Goal: Check status: Check status

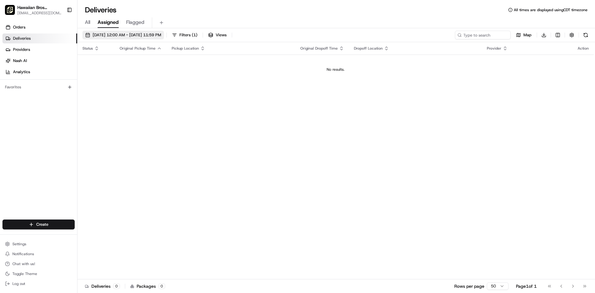
click at [148, 36] on span "[DATE] 12:00 AM - [DATE] 11:59 PM" at bounding box center [127, 35] width 69 height 6
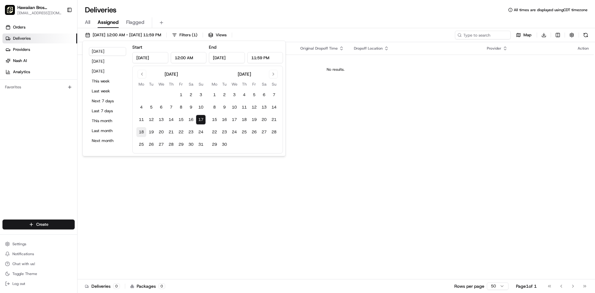
click at [140, 131] on button "18" at bounding box center [141, 132] width 10 height 10
type input "[DATE]"
click at [202, 133] on button "24" at bounding box center [201, 132] width 10 height 10
type input "[DATE]"
click at [354, 157] on div "Status Original Pickup Time Pickup Location Original Dropoff Time Dropoff Locat…" at bounding box center [336, 160] width 517 height 237
